Goal: Leave review/rating: Leave review/rating

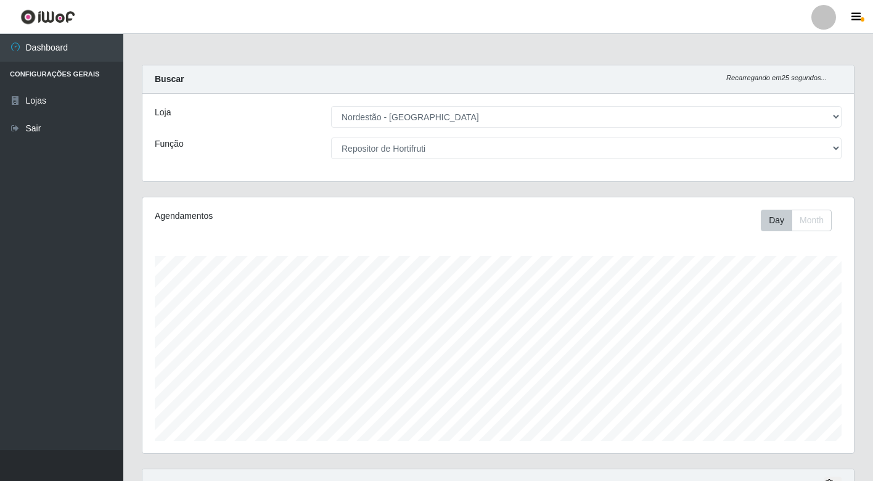
select select "454"
drag, startPoint x: 0, startPoint y: 0, endPoint x: 711, endPoint y: 154, distance: 727.8
click at [711, 154] on select "[Selecione...] Balconista de Padaria Balconista de Padaria + Balconista de Pada…" at bounding box center [586, 148] width 510 height 22
select select "1"
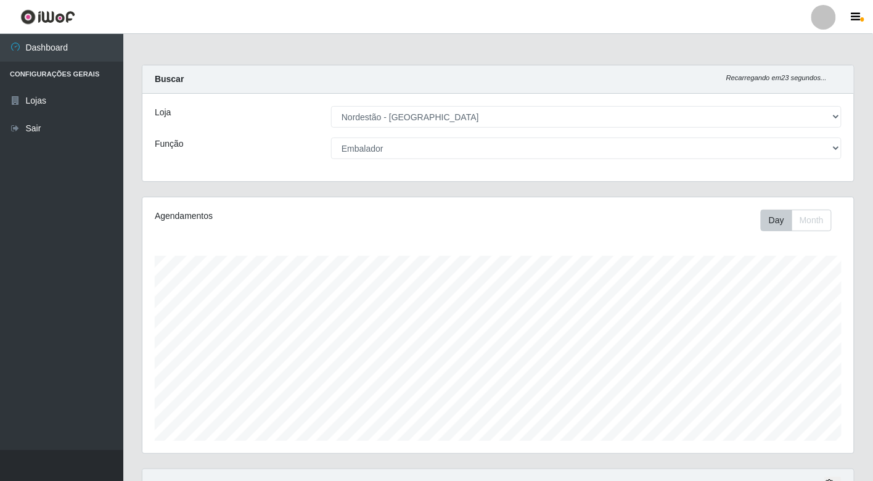
click at [331, 137] on select "[Selecione...] Balconista de Padaria Balconista de Padaria + Balconista de Pada…" at bounding box center [586, 148] width 510 height 22
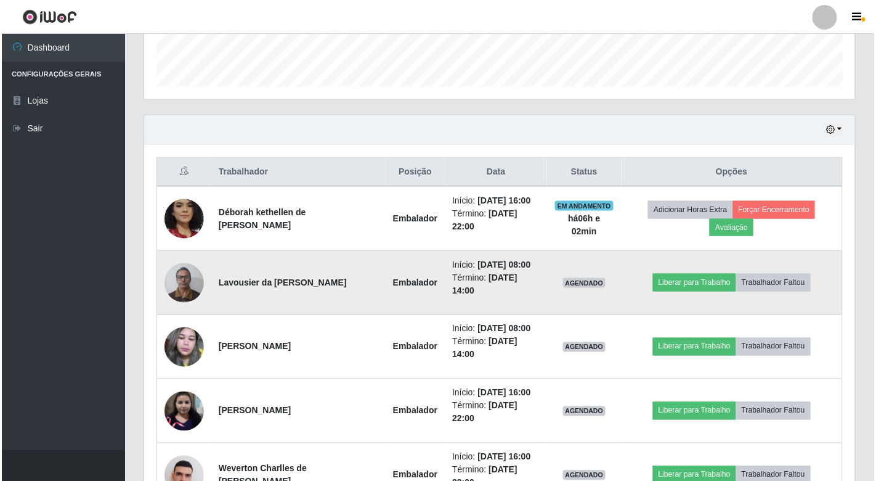
scroll to position [439, 0]
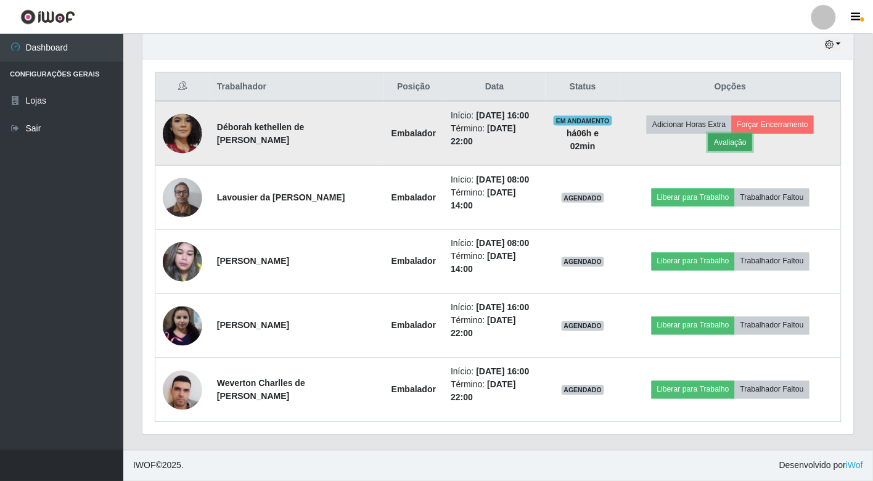
click at [735, 144] on button "Avaliação" at bounding box center [730, 142] width 44 height 17
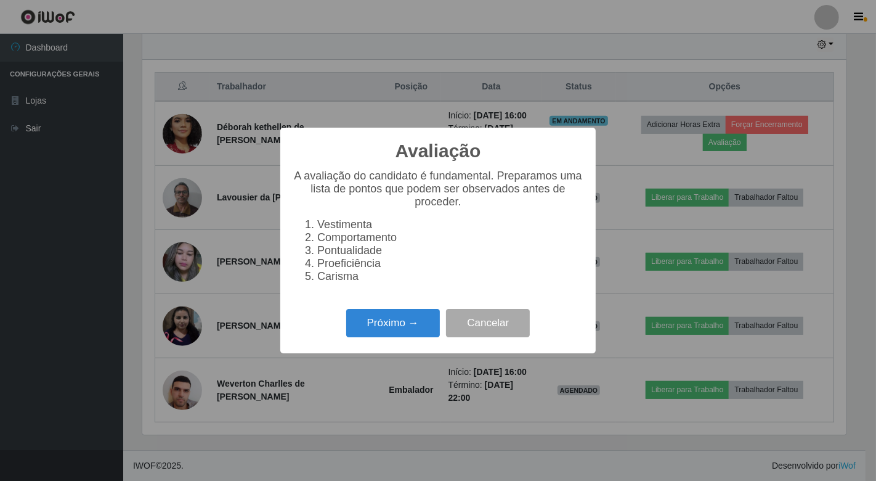
scroll to position [255, 704]
click at [396, 333] on button "Próximo →" at bounding box center [393, 323] width 94 height 29
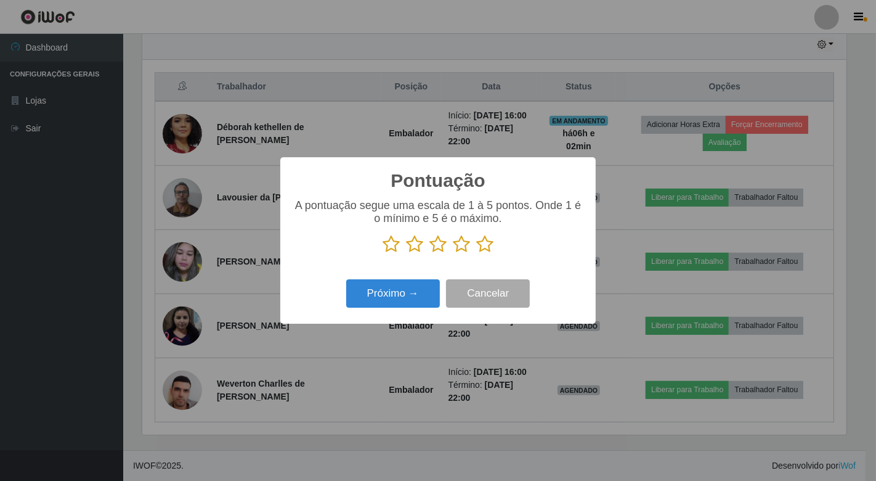
drag, startPoint x: 481, startPoint y: 244, endPoint x: 467, endPoint y: 256, distance: 18.3
click at [481, 244] on icon at bounding box center [484, 244] width 17 height 18
click at [476, 253] on input "radio" at bounding box center [476, 253] width 0 height 0
click at [408, 293] on button "Próximo →" at bounding box center [393, 293] width 94 height 29
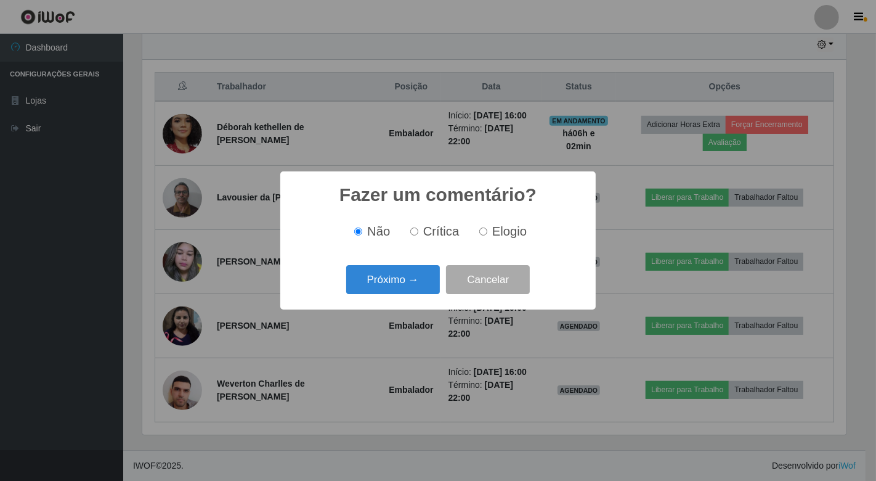
click at [488, 232] on label "Elogio" at bounding box center [501, 231] width 52 height 14
click at [488, 232] on input "Elogio" at bounding box center [484, 231] width 8 height 8
radio input "true"
click at [421, 270] on button "Próximo →" at bounding box center [393, 279] width 94 height 29
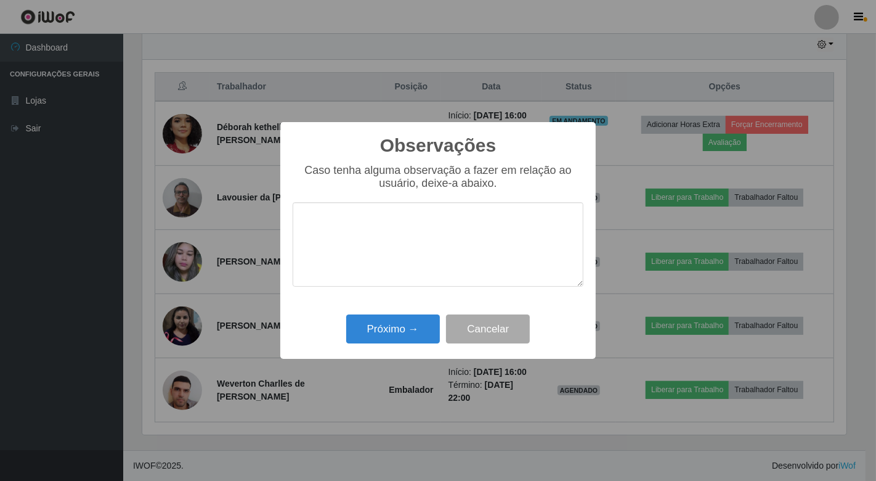
drag, startPoint x: 402, startPoint y: 192, endPoint x: 418, endPoint y: 225, distance: 36.4
click at [414, 221] on textarea at bounding box center [438, 244] width 291 height 84
click at [411, 321] on button "Próximo →" at bounding box center [393, 328] width 94 height 29
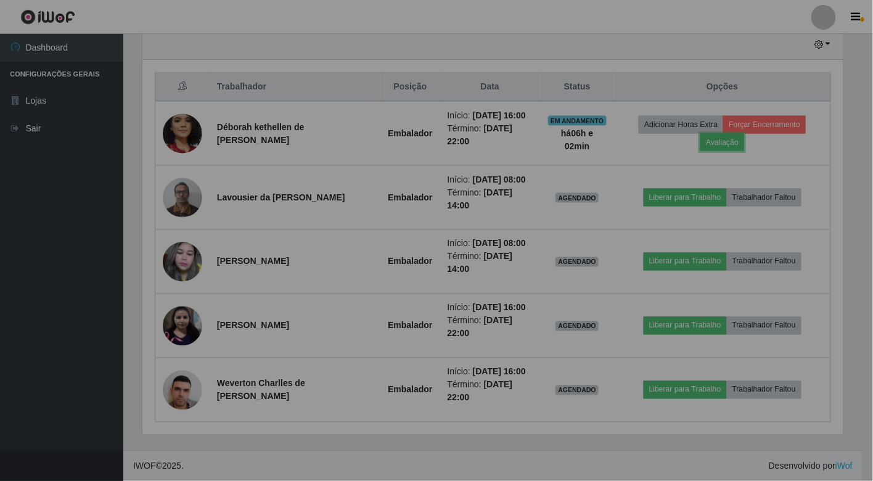
scroll to position [255, 711]
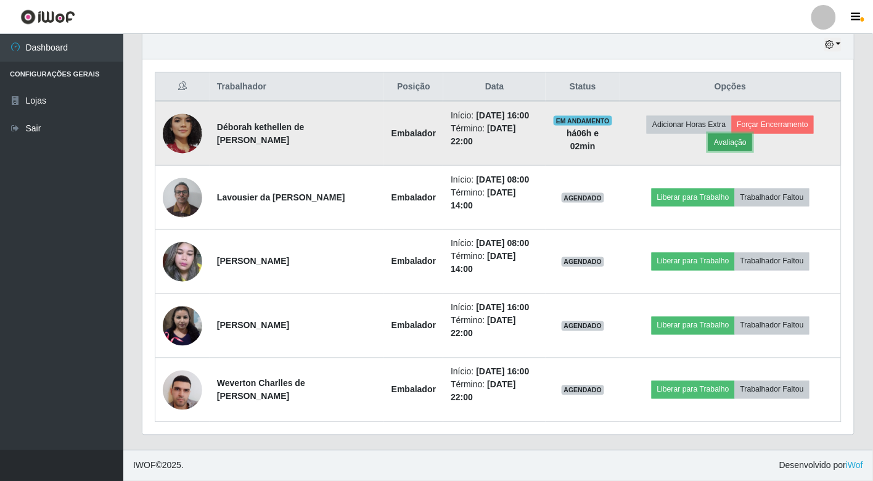
click at [740, 145] on button "Avaliação" at bounding box center [730, 142] width 44 height 17
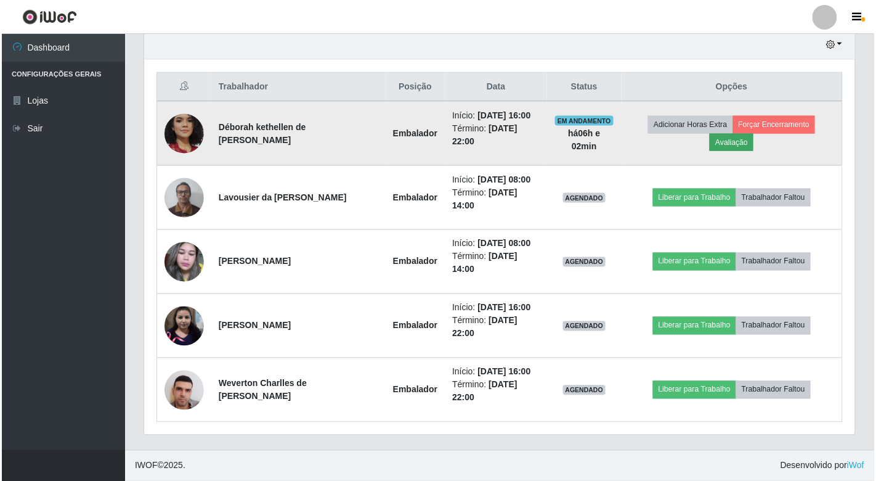
scroll to position [255, 704]
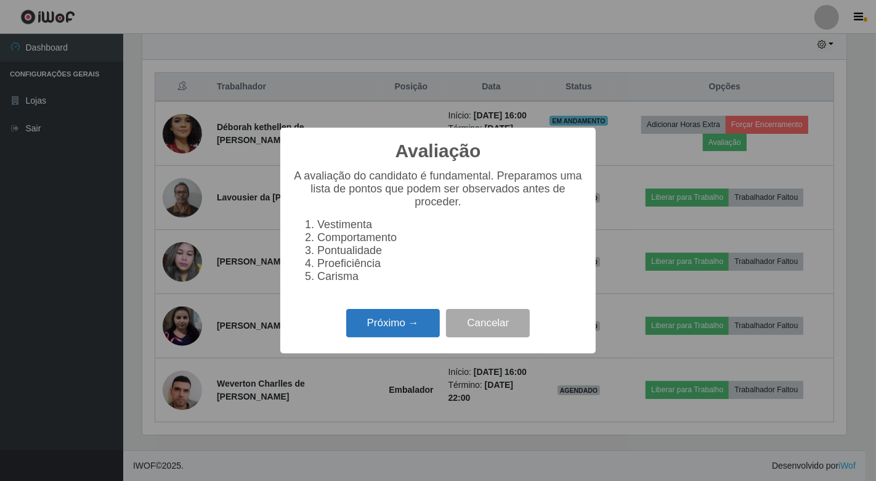
click at [423, 327] on button "Próximo →" at bounding box center [393, 323] width 94 height 29
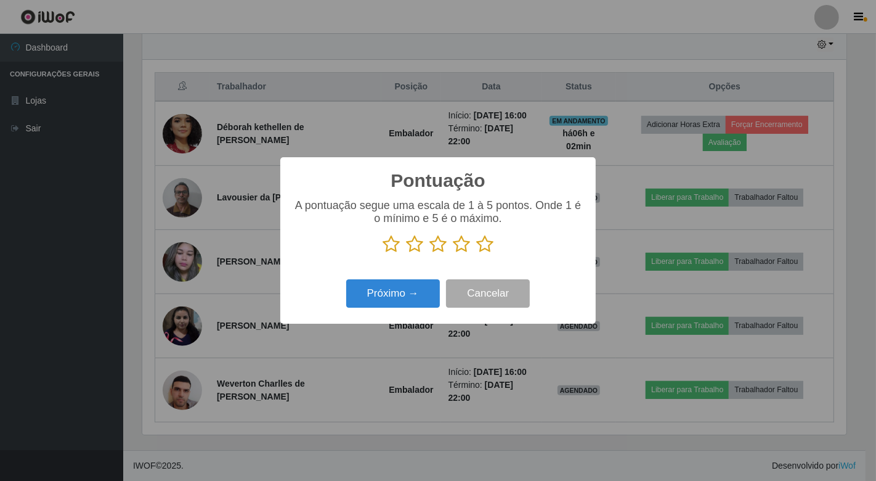
click at [490, 250] on icon at bounding box center [484, 244] width 17 height 18
click at [476, 253] on input "radio" at bounding box center [476, 253] width 0 height 0
click at [428, 292] on button "Próximo →" at bounding box center [393, 293] width 94 height 29
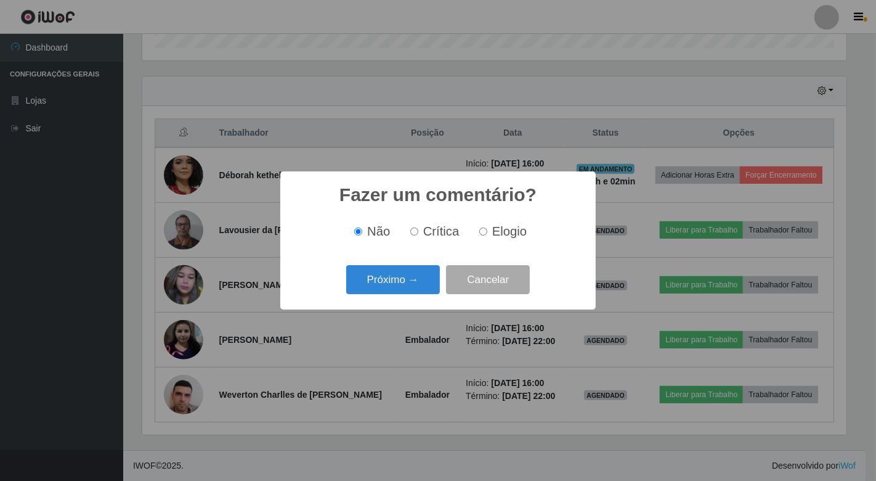
click at [477, 232] on label "Elogio" at bounding box center [501, 231] width 52 height 14
click at [480, 232] on input "Elogio" at bounding box center [484, 231] width 8 height 8
radio input "true"
click at [416, 276] on button "Próximo →" at bounding box center [393, 279] width 94 height 29
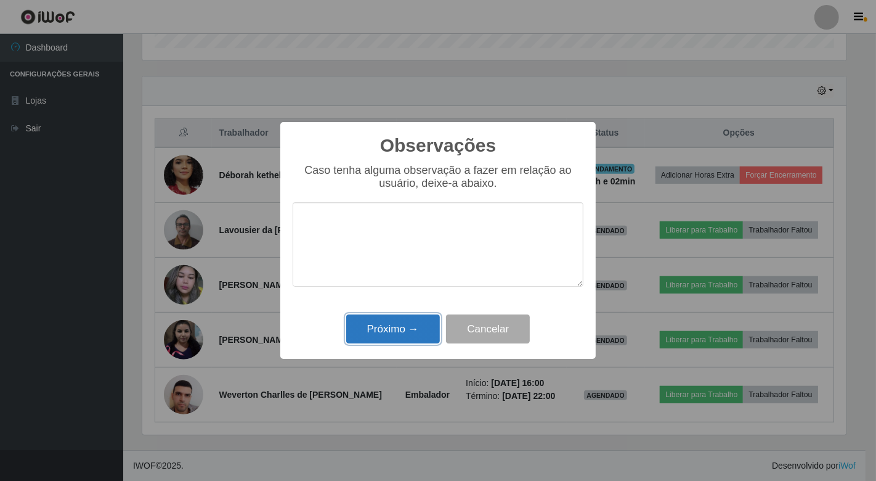
click at [418, 330] on button "Próximo →" at bounding box center [393, 328] width 94 height 29
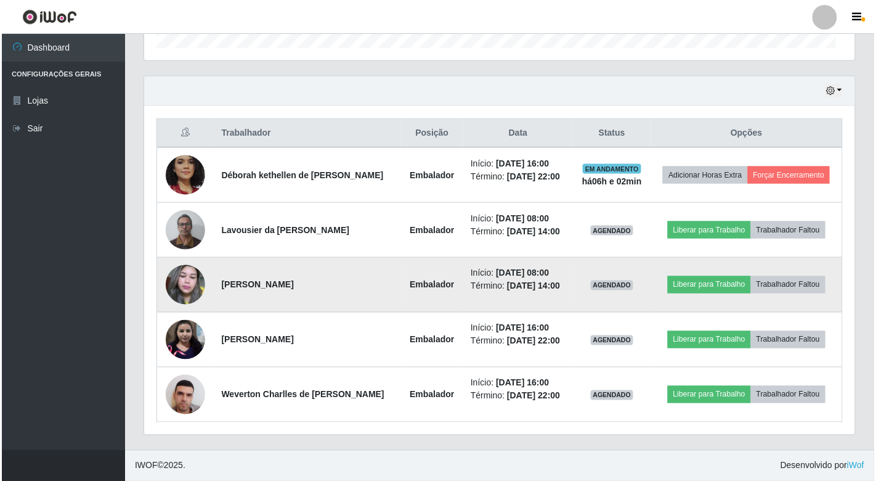
scroll to position [255, 711]
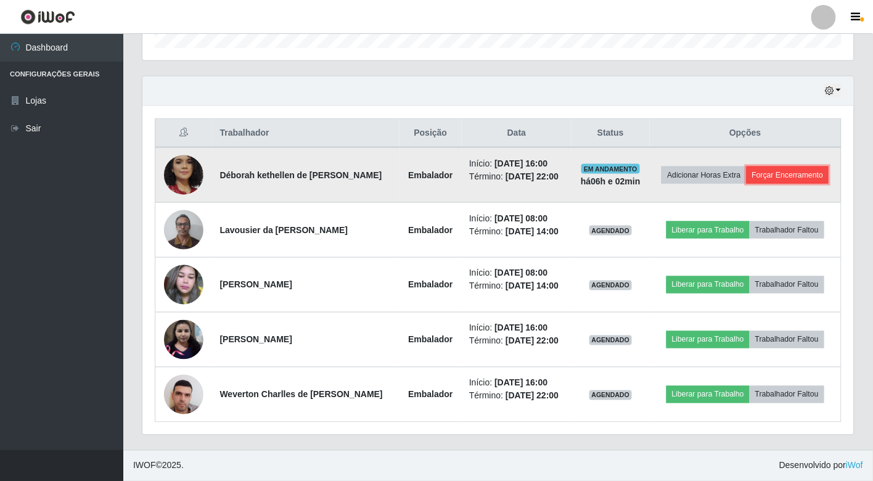
click at [789, 182] on button "Forçar Encerramento" at bounding box center [787, 174] width 83 height 17
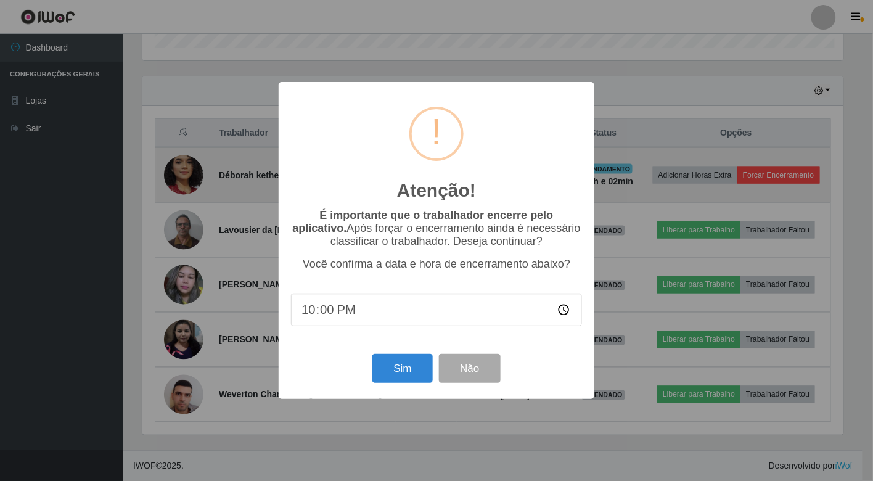
scroll to position [255, 704]
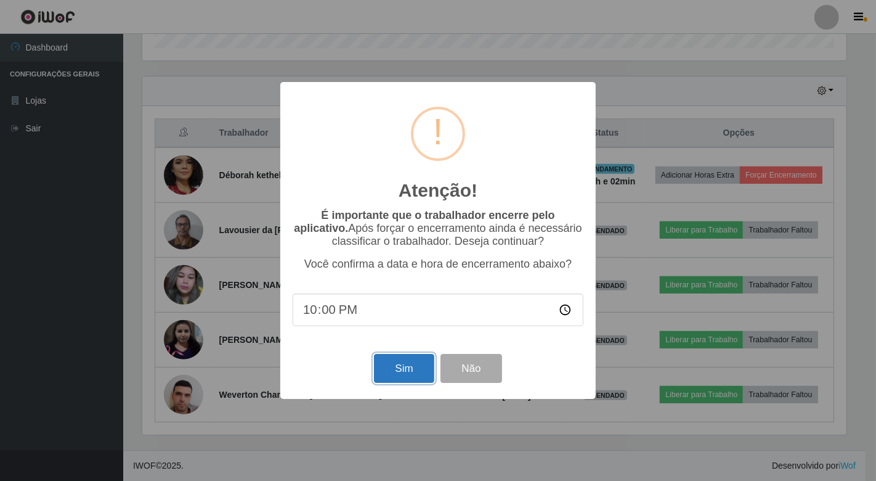
click at [422, 372] on button "Sim" at bounding box center [404, 368] width 60 height 29
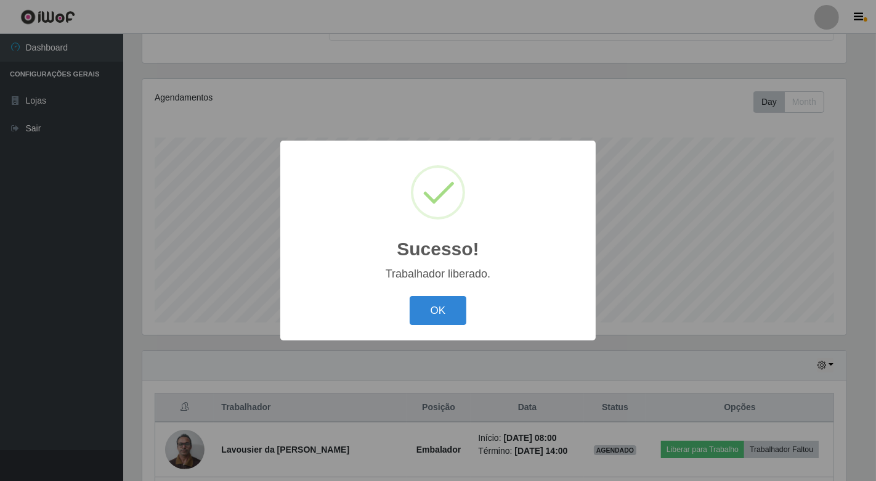
click at [410, 296] on button "OK" at bounding box center [438, 310] width 57 height 29
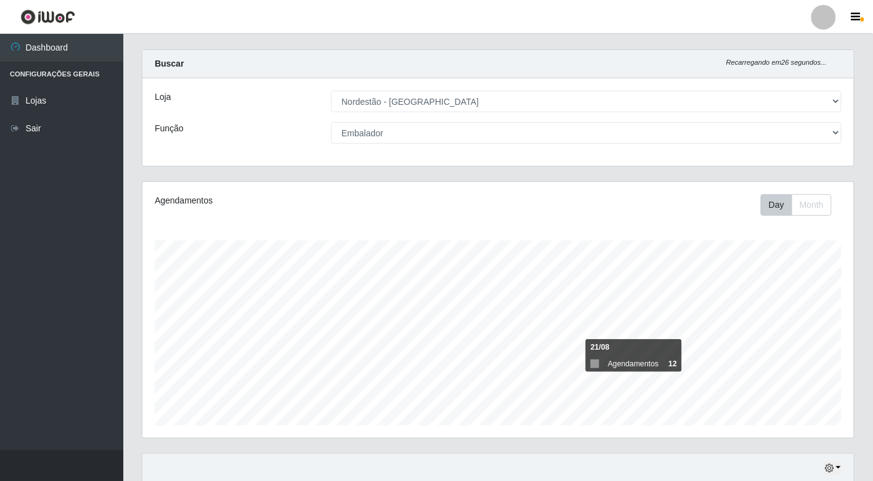
scroll to position [0, 0]
